Goal: Information Seeking & Learning: Find specific fact

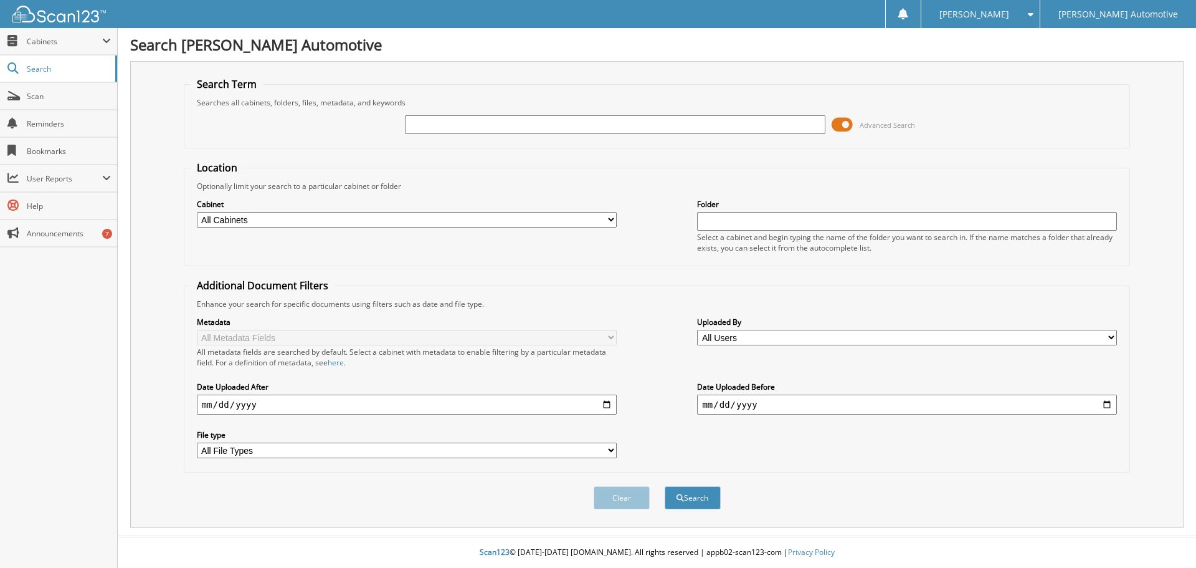
click at [501, 118] on input "text" at bounding box center [615, 124] width 420 height 19
type input "[PERSON_NAME]"
click at [665, 486] on button "Search" at bounding box center [693, 497] width 56 height 23
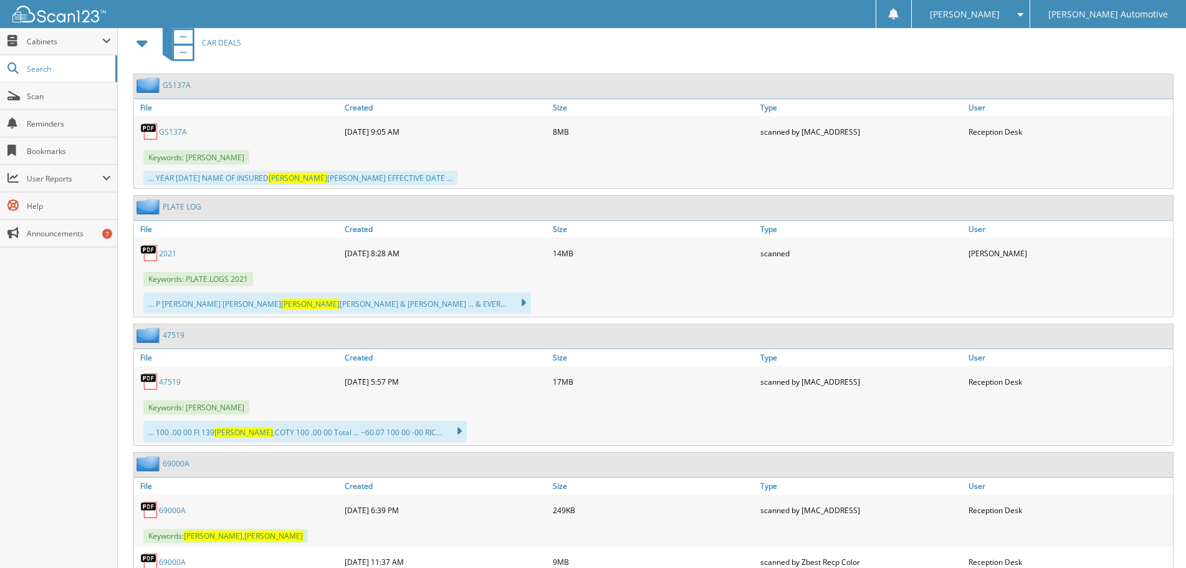
scroll to position [1065, 0]
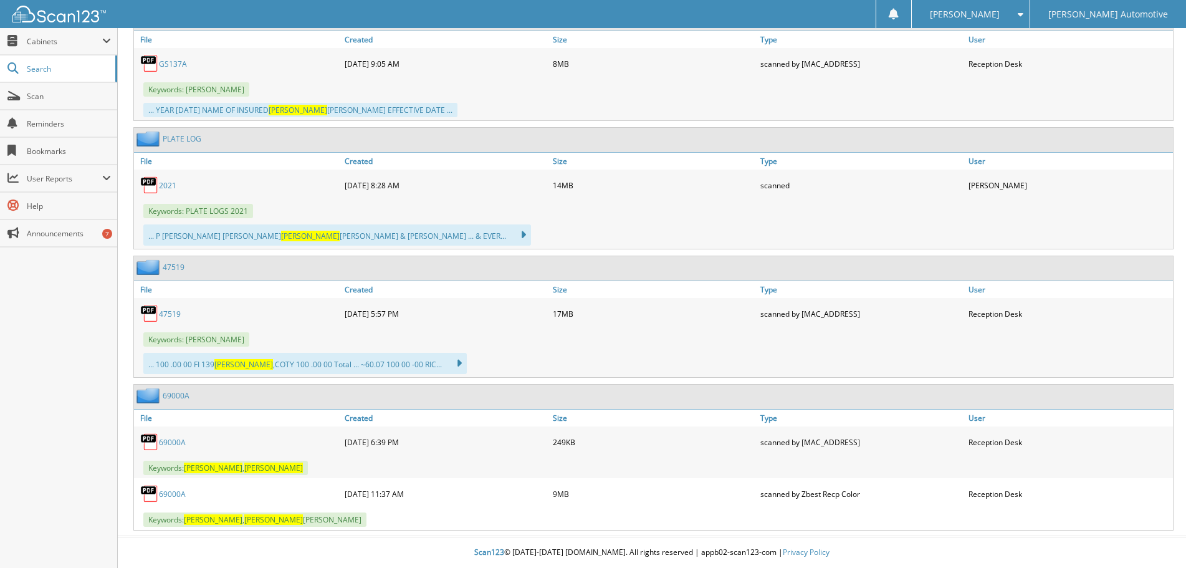
click at [166, 490] on link "69000A" at bounding box center [172, 493] width 27 height 11
click at [165, 443] on link "69000A" at bounding box center [172, 442] width 27 height 11
